Goal: Task Accomplishment & Management: Manage account settings

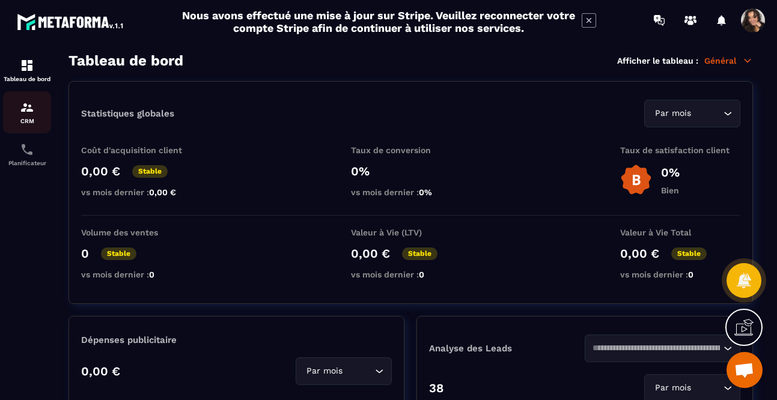
click at [20, 111] on img at bounding box center [27, 107] width 14 height 14
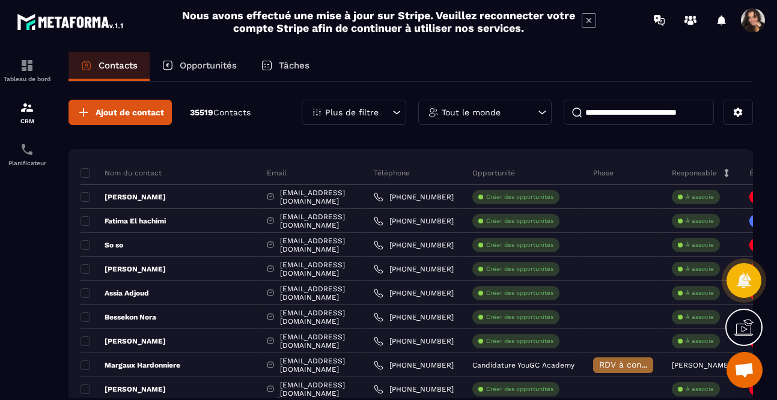
scroll to position [39, 0]
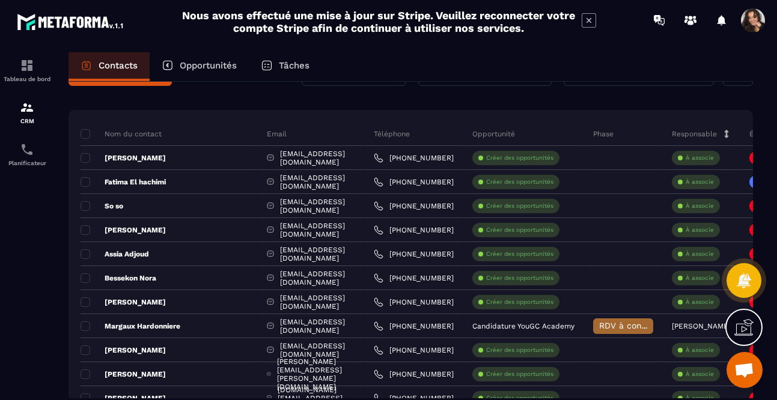
click at [191, 66] on p "Opportunités" at bounding box center [208, 65] width 57 height 11
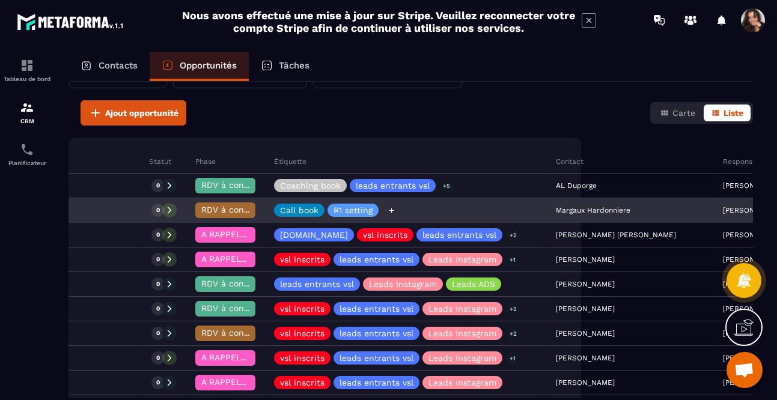
scroll to position [96, 0]
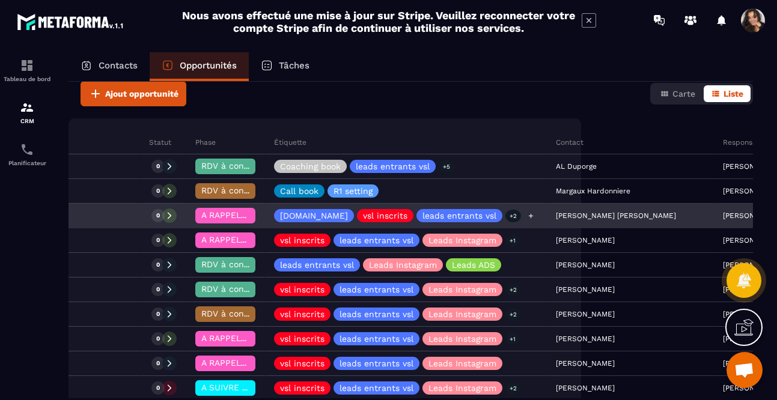
click at [463, 212] on div "[DOMAIN_NAME] vsl inscrits leads entrants vsl +2" at bounding box center [406, 216] width 282 height 24
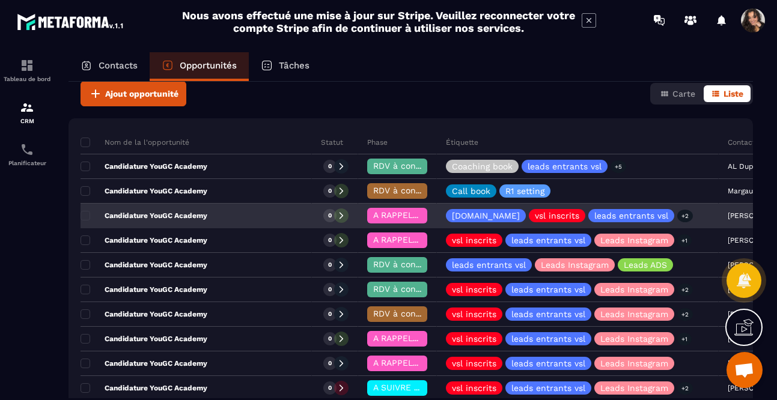
click at [154, 221] on div "Candidature YouGC Academy" at bounding box center [196, 216] width 231 height 24
